Goal: Task Accomplishment & Management: Use online tool/utility

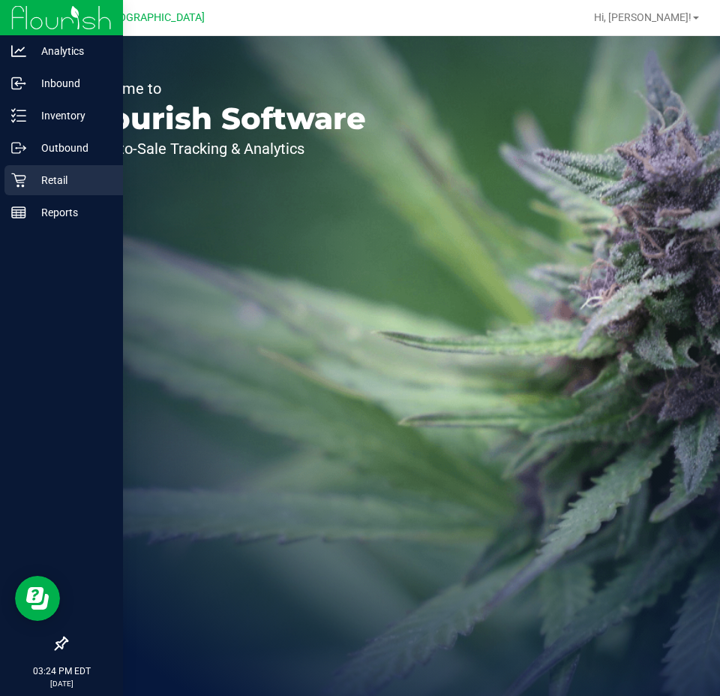
click at [59, 182] on p "Retail" at bounding box center [71, 180] width 90 height 18
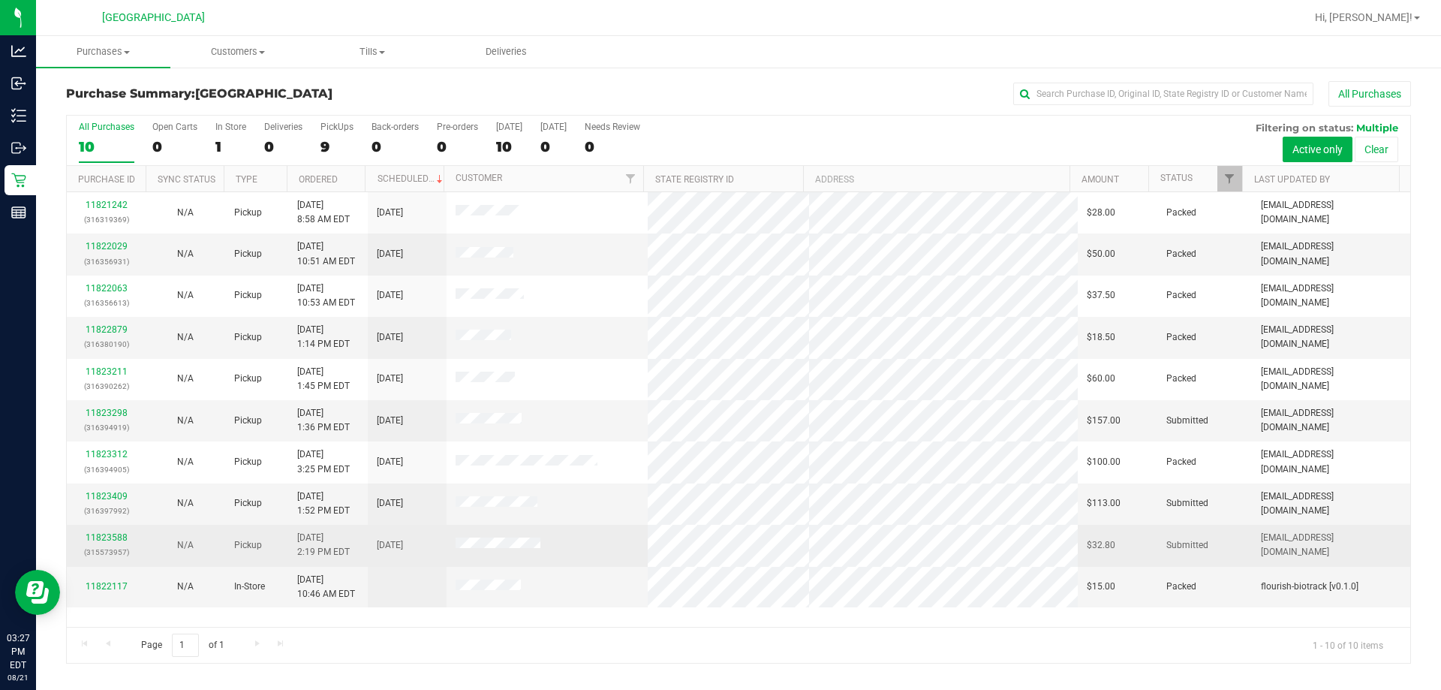
click at [121, 527] on td "11823588 (315573957)" at bounding box center [106, 545] width 79 height 41
click at [114, 534] on link "11823588" at bounding box center [107, 537] width 42 height 11
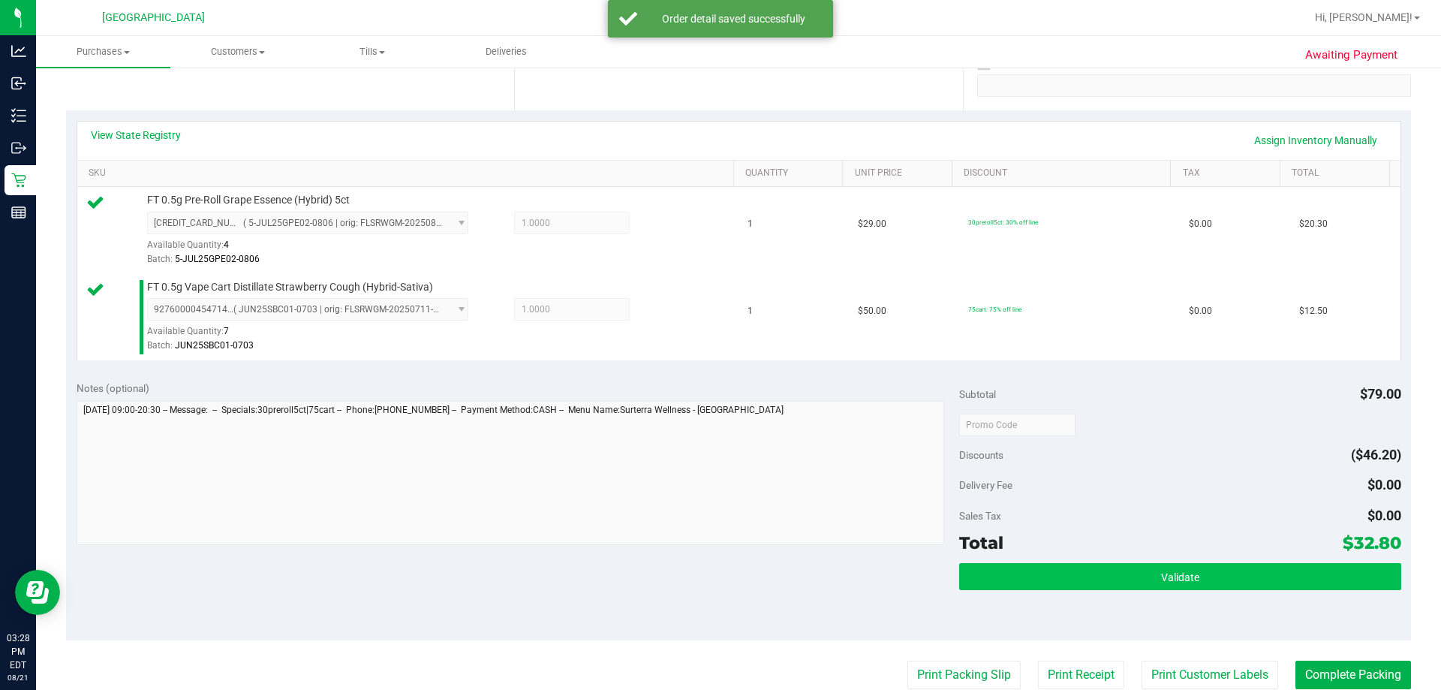
scroll to position [450, 0]
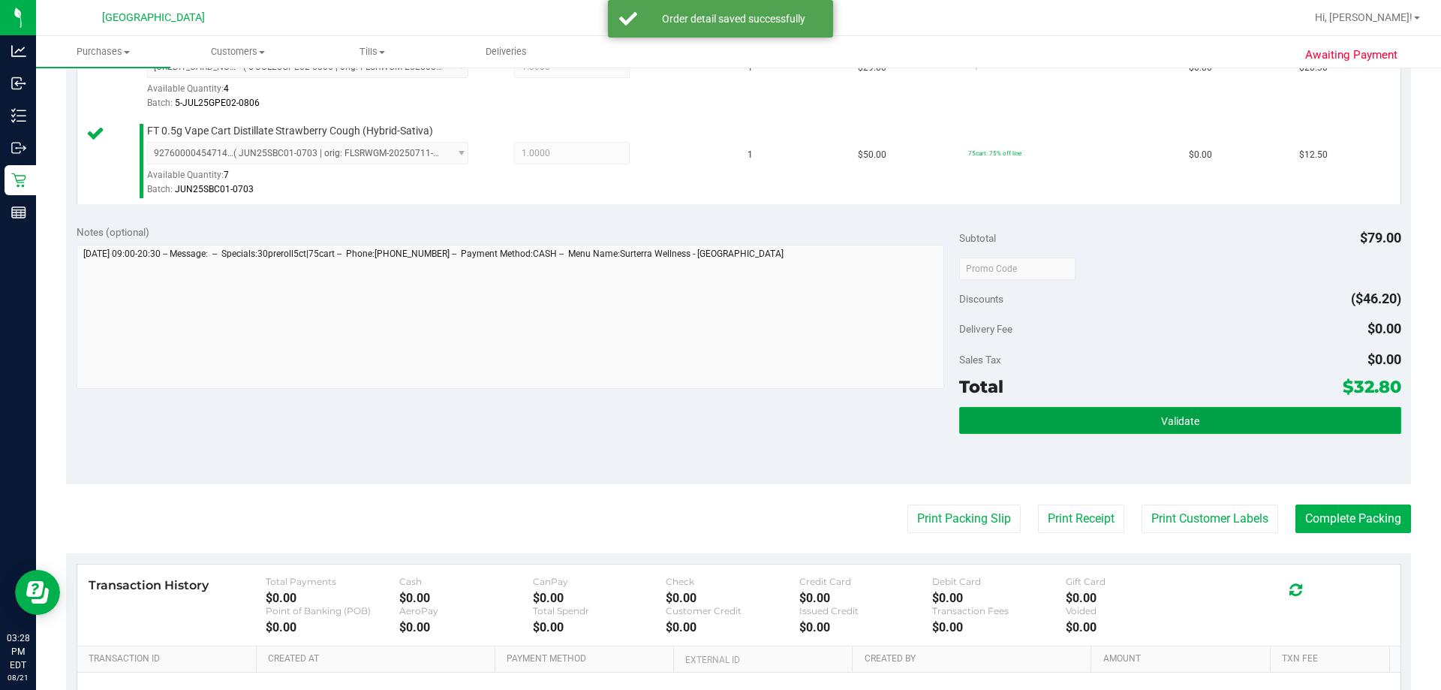
click at [720, 418] on span "Validate" at bounding box center [1180, 421] width 38 height 12
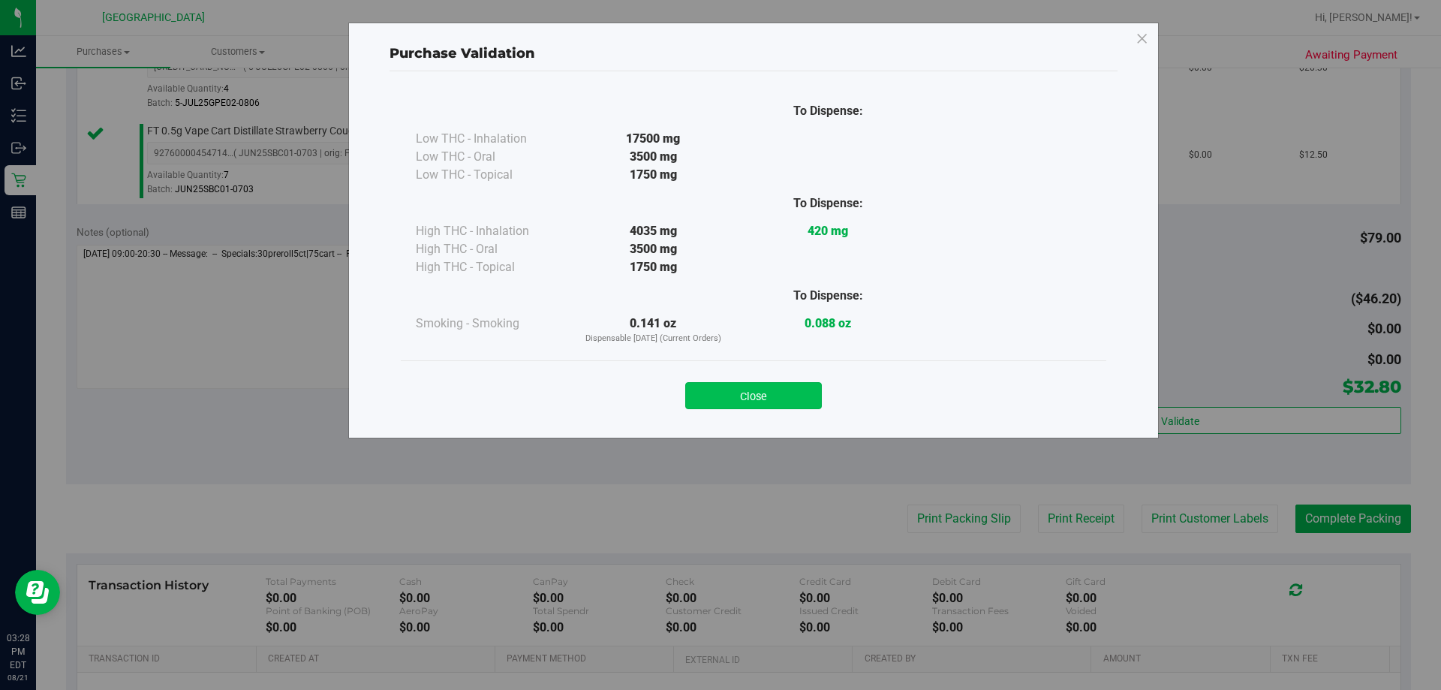
click at [720, 391] on button "Close" at bounding box center [753, 395] width 137 height 27
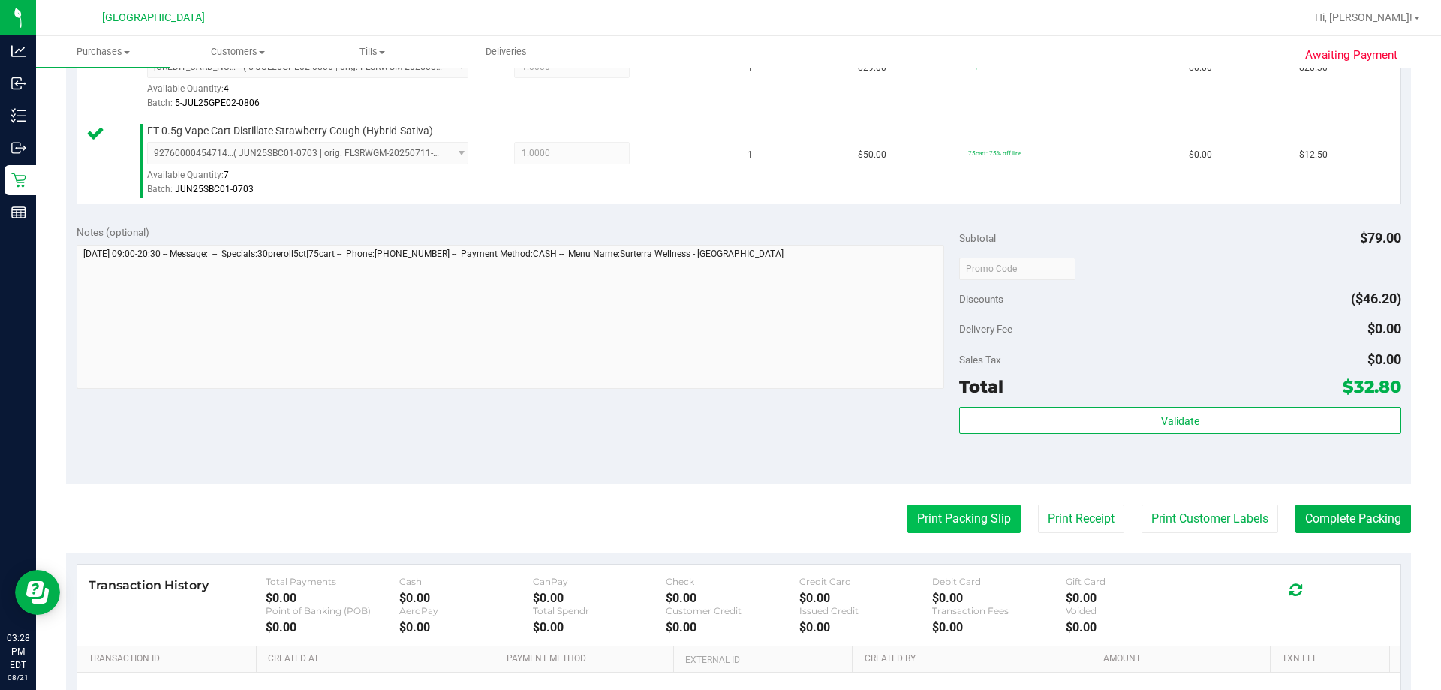
click at [720, 523] on button "Print Packing Slip" at bounding box center [963, 518] width 113 height 29
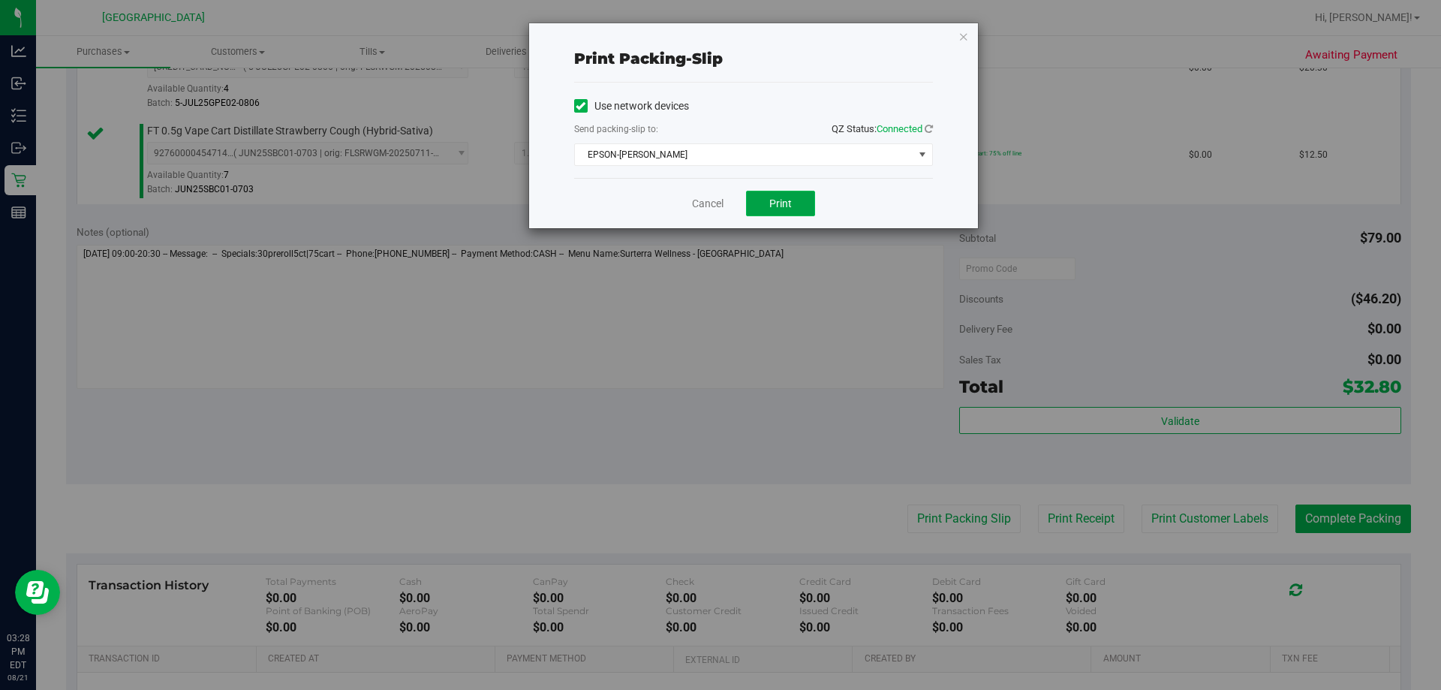
drag, startPoint x: 782, startPoint y: 193, endPoint x: 776, endPoint y: 198, distance: 8.0
click at [720, 192] on button "Print" at bounding box center [780, 204] width 69 height 26
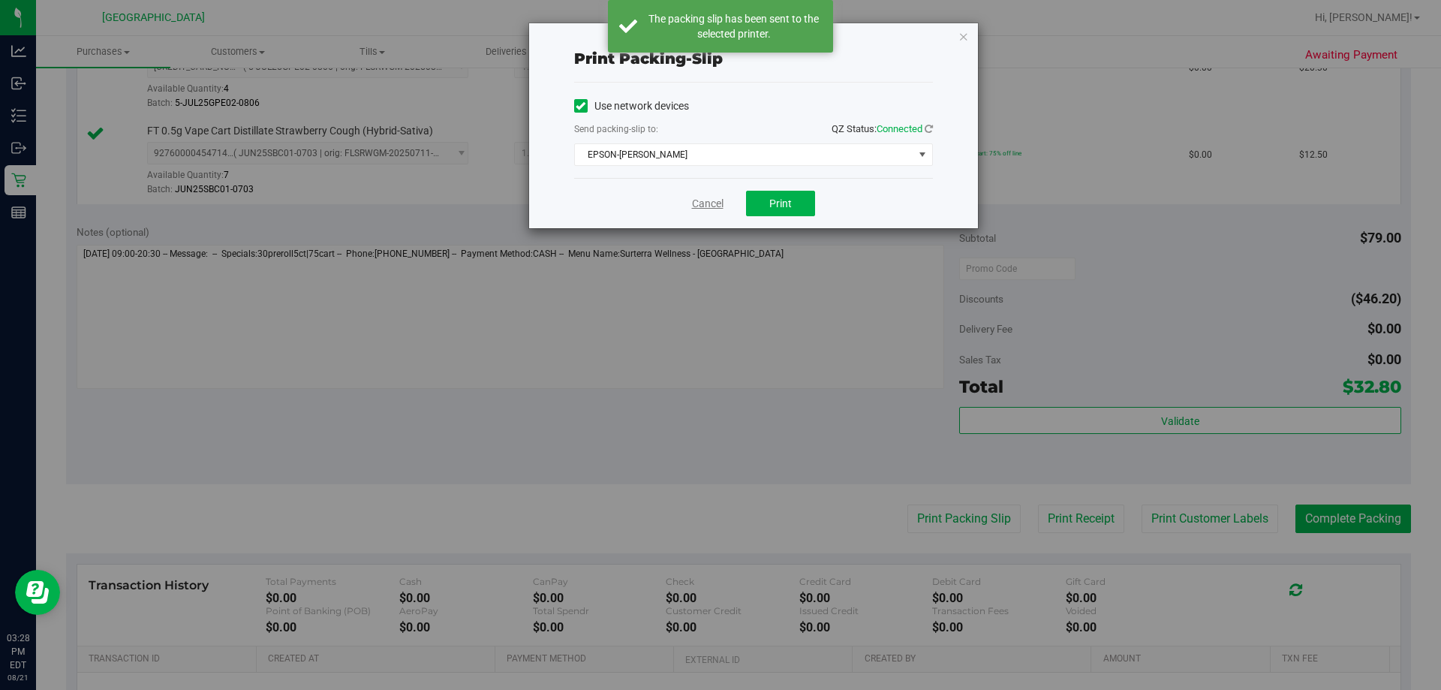
click at [710, 201] on link "Cancel" at bounding box center [708, 204] width 32 height 16
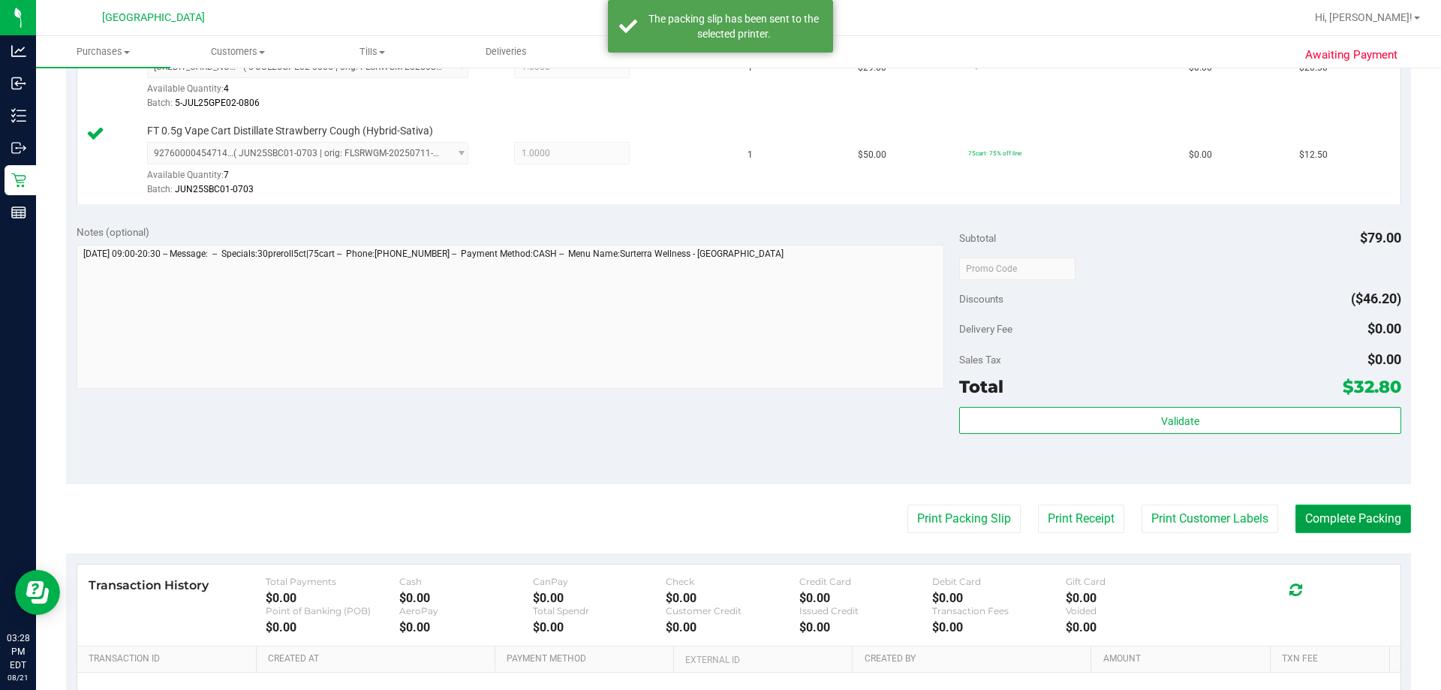
click at [720, 513] on button "Complete Packing" at bounding box center [1353, 518] width 116 height 29
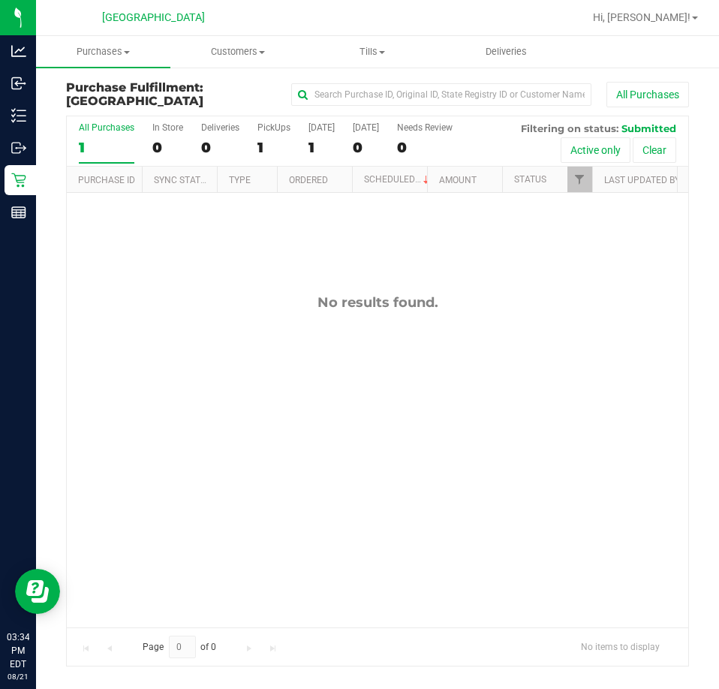
click at [486, 330] on div "No results found." at bounding box center [377, 460] width 621 height 535
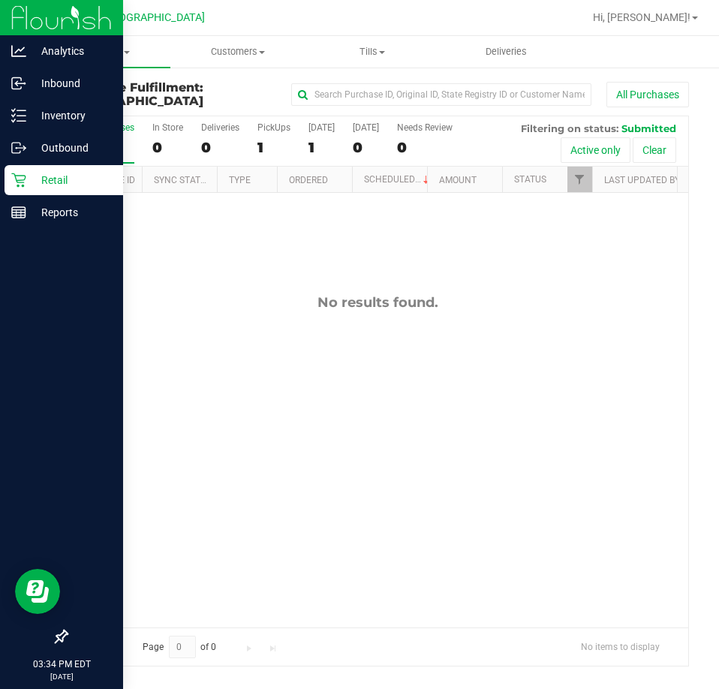
click at [27, 170] on div "Retail" at bounding box center [64, 180] width 119 height 30
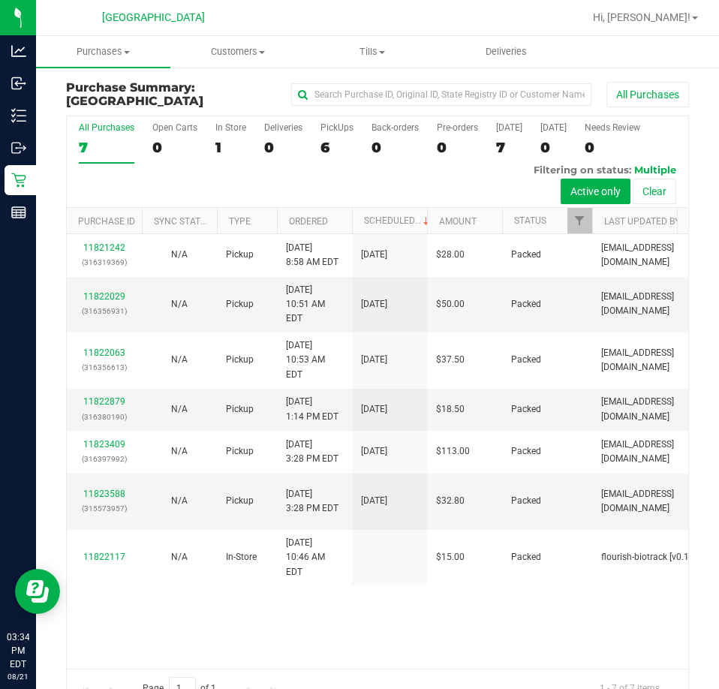
click at [583, 31] on div at bounding box center [426, 17] width 314 height 29
